Goal: Communication & Community: Participate in discussion

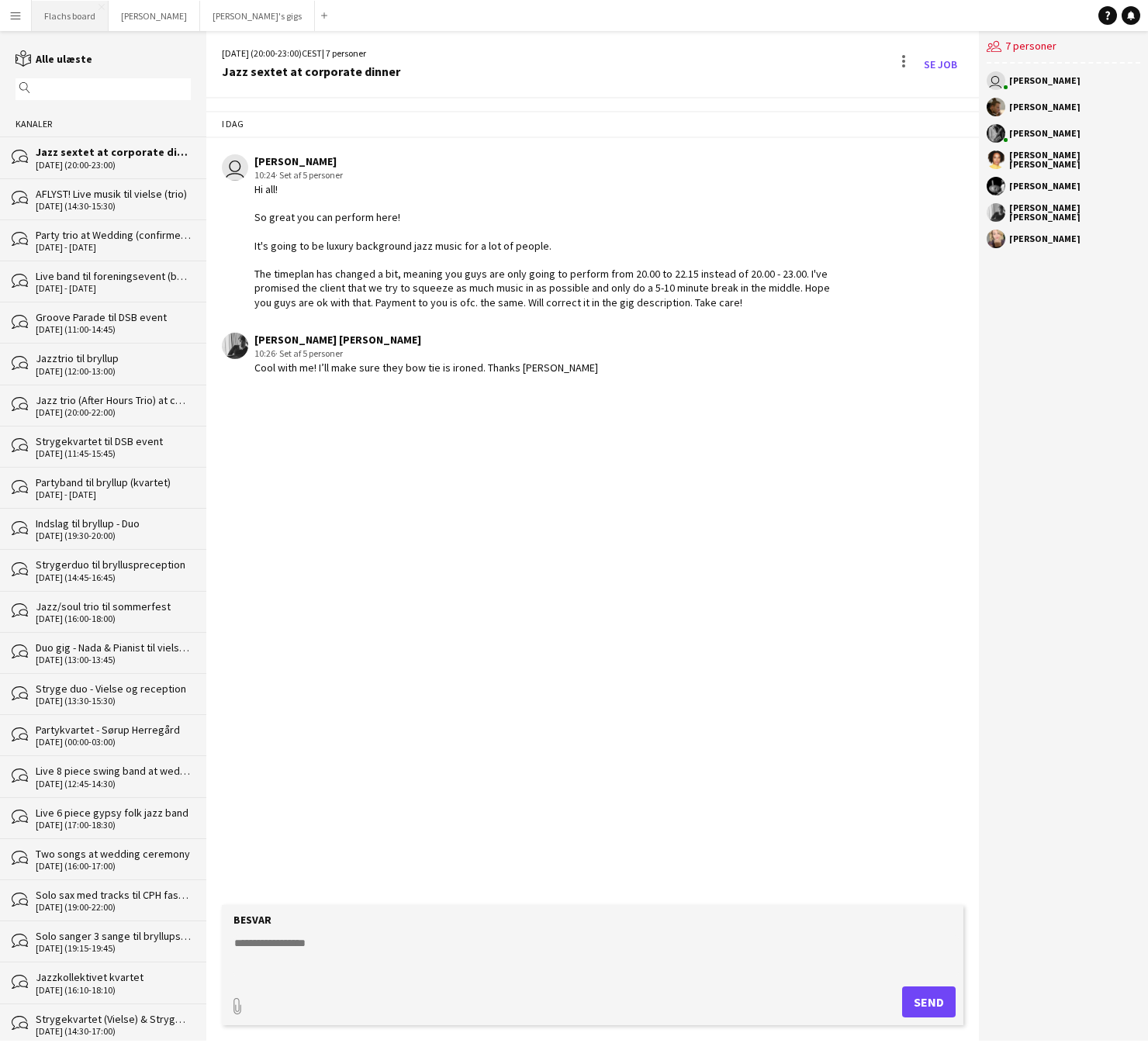
drag, startPoint x: 0, startPoint y: 0, endPoint x: 61, endPoint y: 27, distance: 66.7
click at [62, 27] on button "Flachs board Luk" at bounding box center [71, 16] width 77 height 30
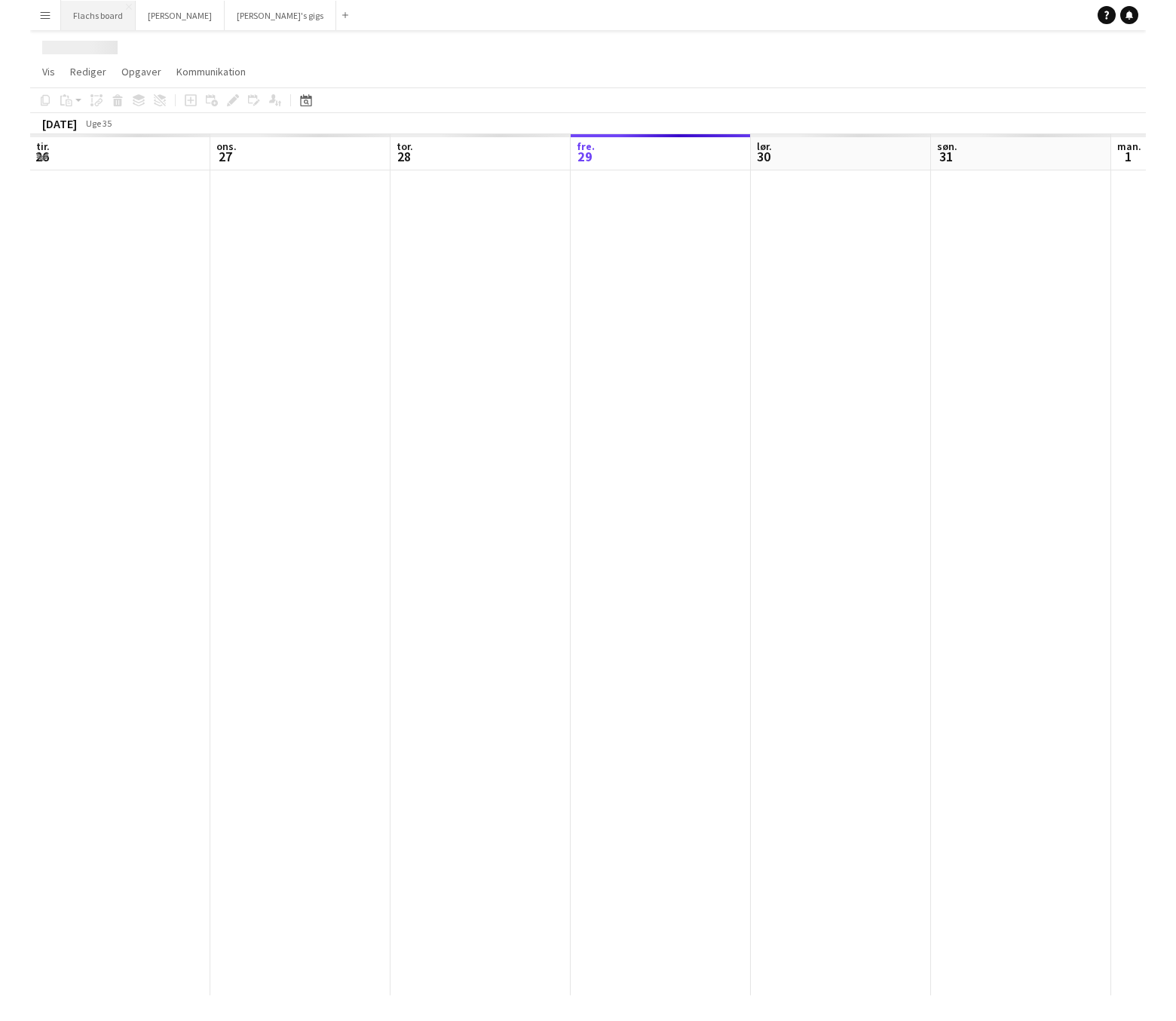
scroll to position [0, 359]
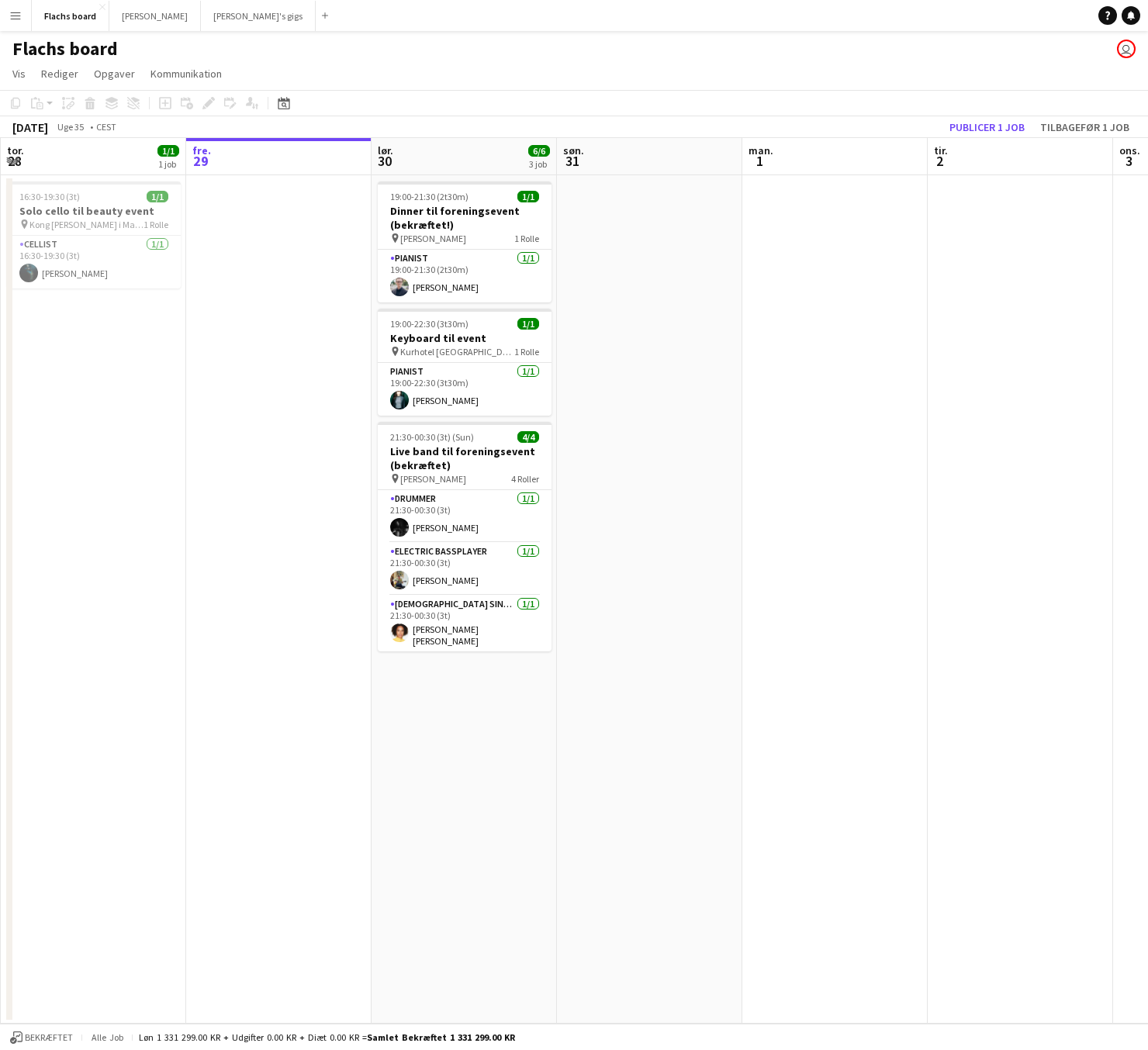
click at [20, 6] on button "Menu" at bounding box center [15, 15] width 31 height 31
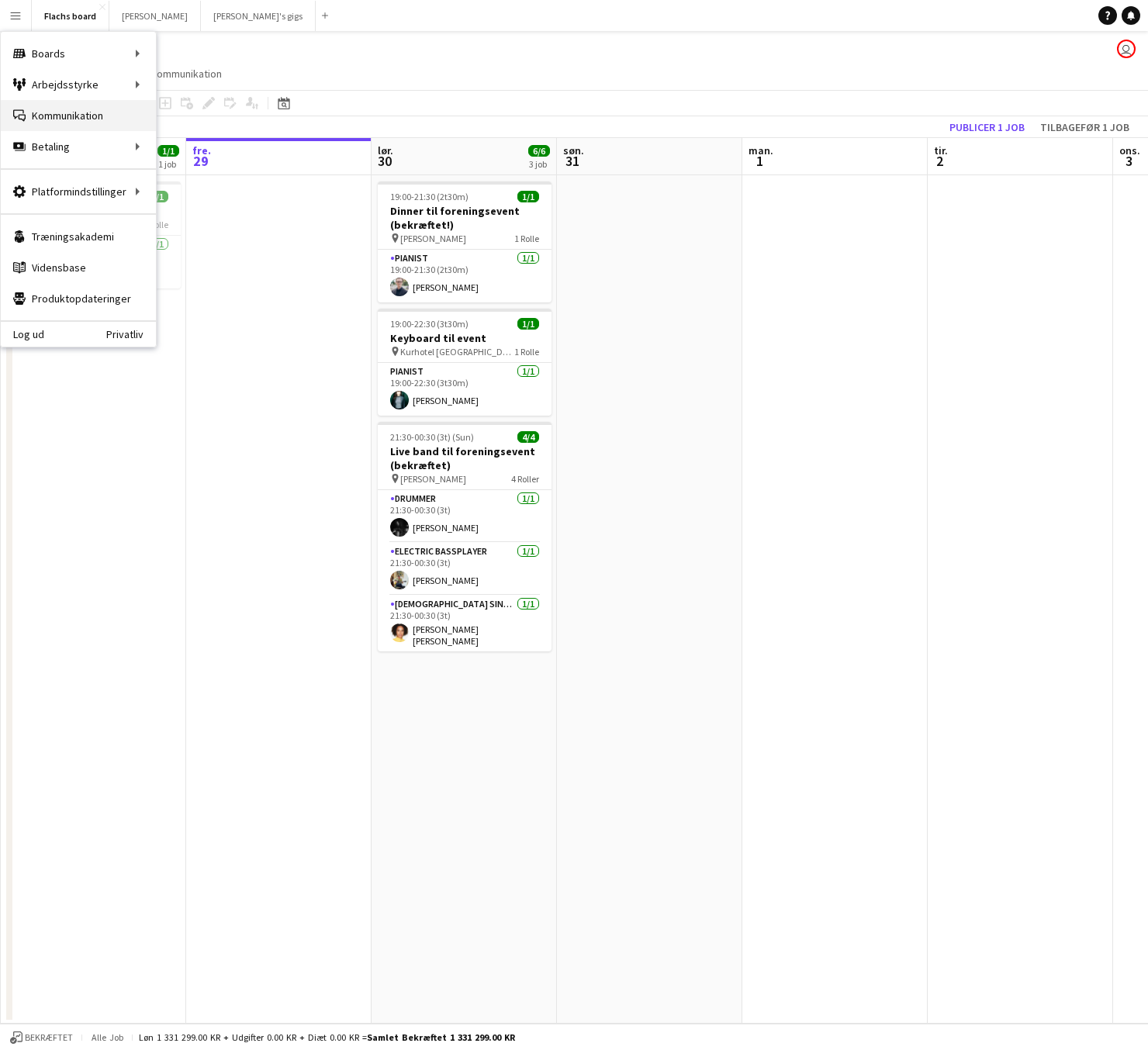
click at [69, 116] on link "Kommunikation Kommunikation" at bounding box center [79, 115] width 155 height 31
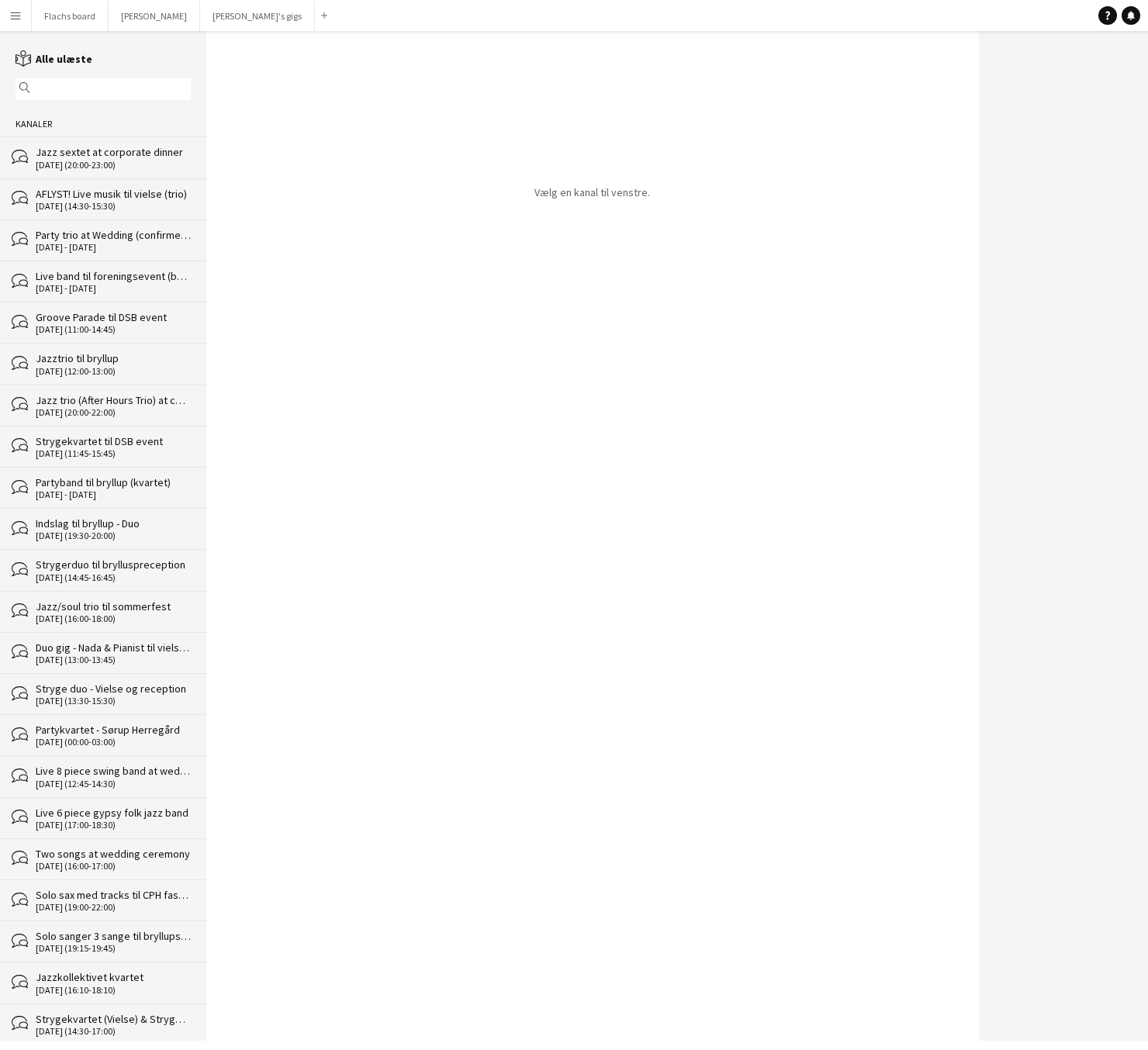
click at [79, 145] on div "Jazz sextet at corporate dinner" at bounding box center [113, 152] width 155 height 14
